Goal: Navigation & Orientation: Find specific page/section

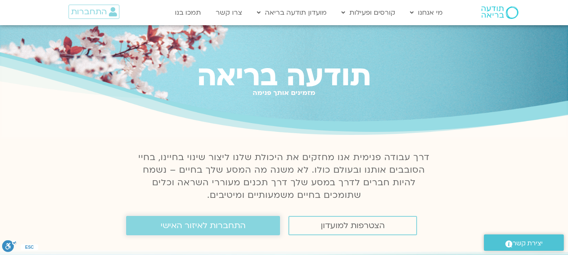
click at [213, 225] on span "התחברות לאיזור האישי" at bounding box center [203, 225] width 85 height 9
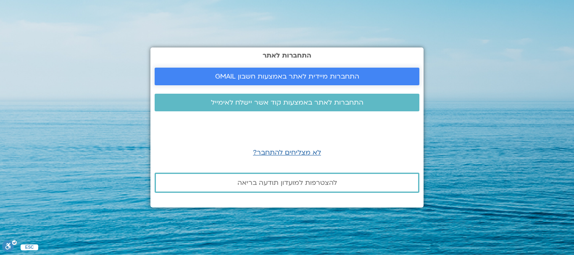
click at [253, 76] on span "התחברות מיידית לאתר באמצעות חשבון GMAIL" at bounding box center [287, 77] width 144 height 8
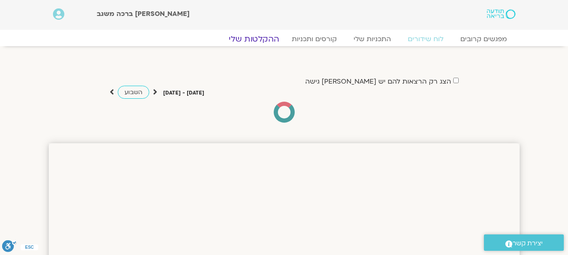
click at [261, 38] on link "ההקלטות שלי" at bounding box center [253, 39] width 71 height 10
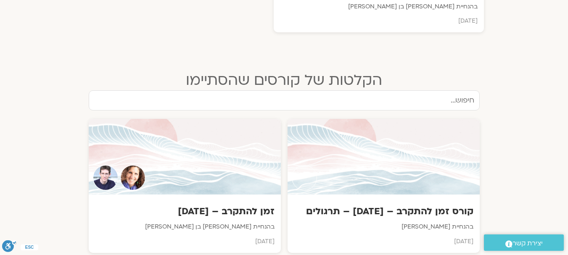
scroll to position [504, 0]
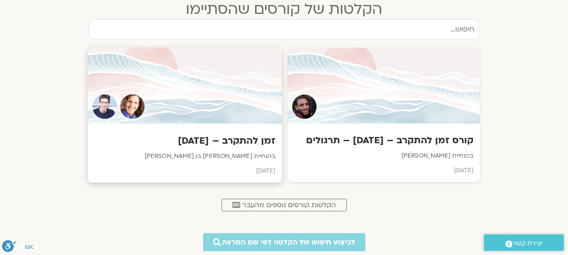
click at [235, 84] on div at bounding box center [184, 85] width 194 height 76
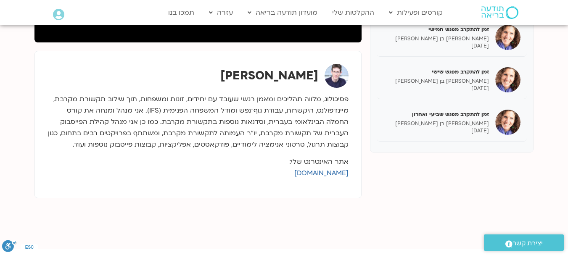
scroll to position [126, 0]
